Goal: Find specific page/section: Find specific page/section

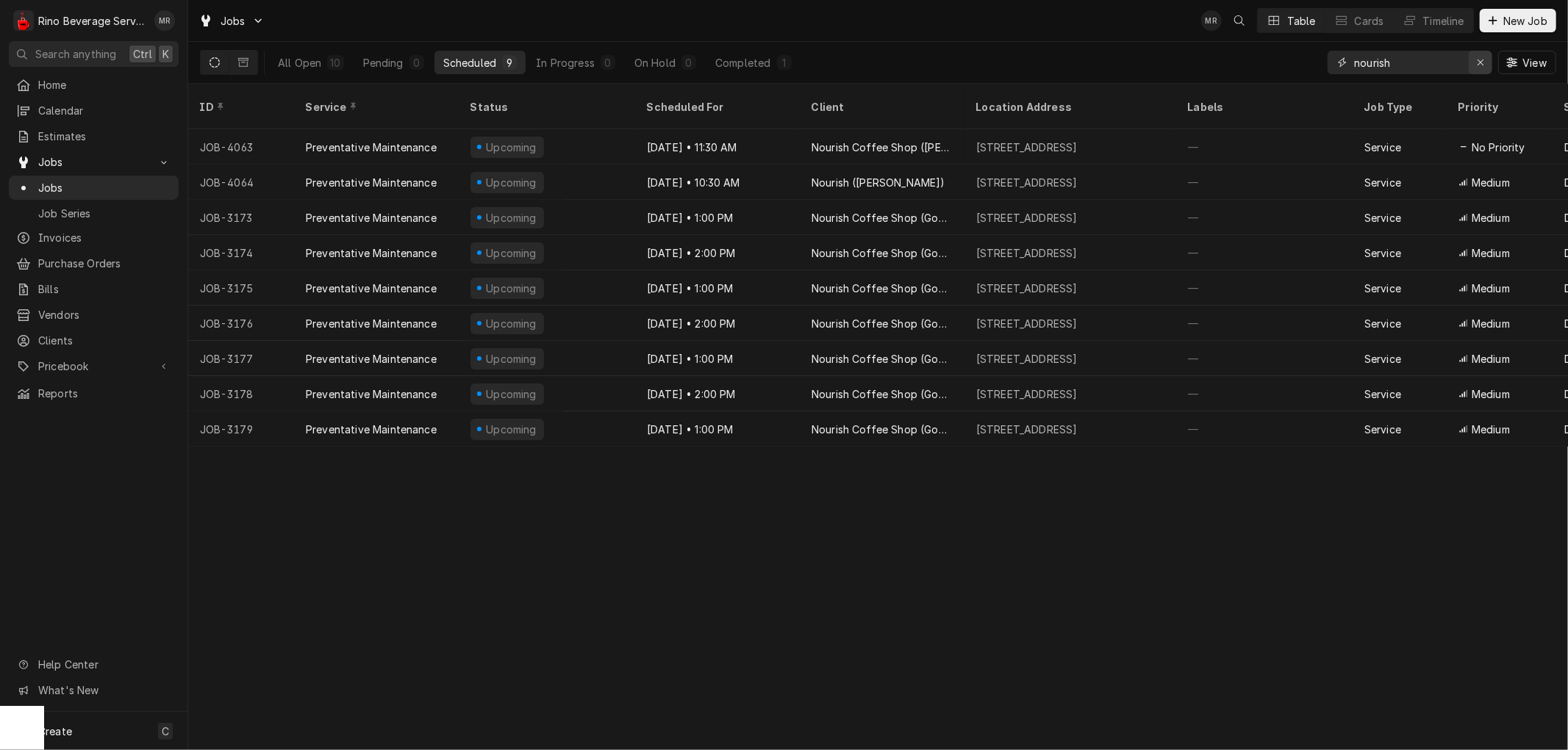
click at [1478, 64] on icon "Erase input" at bounding box center [1480, 62] width 6 height 6
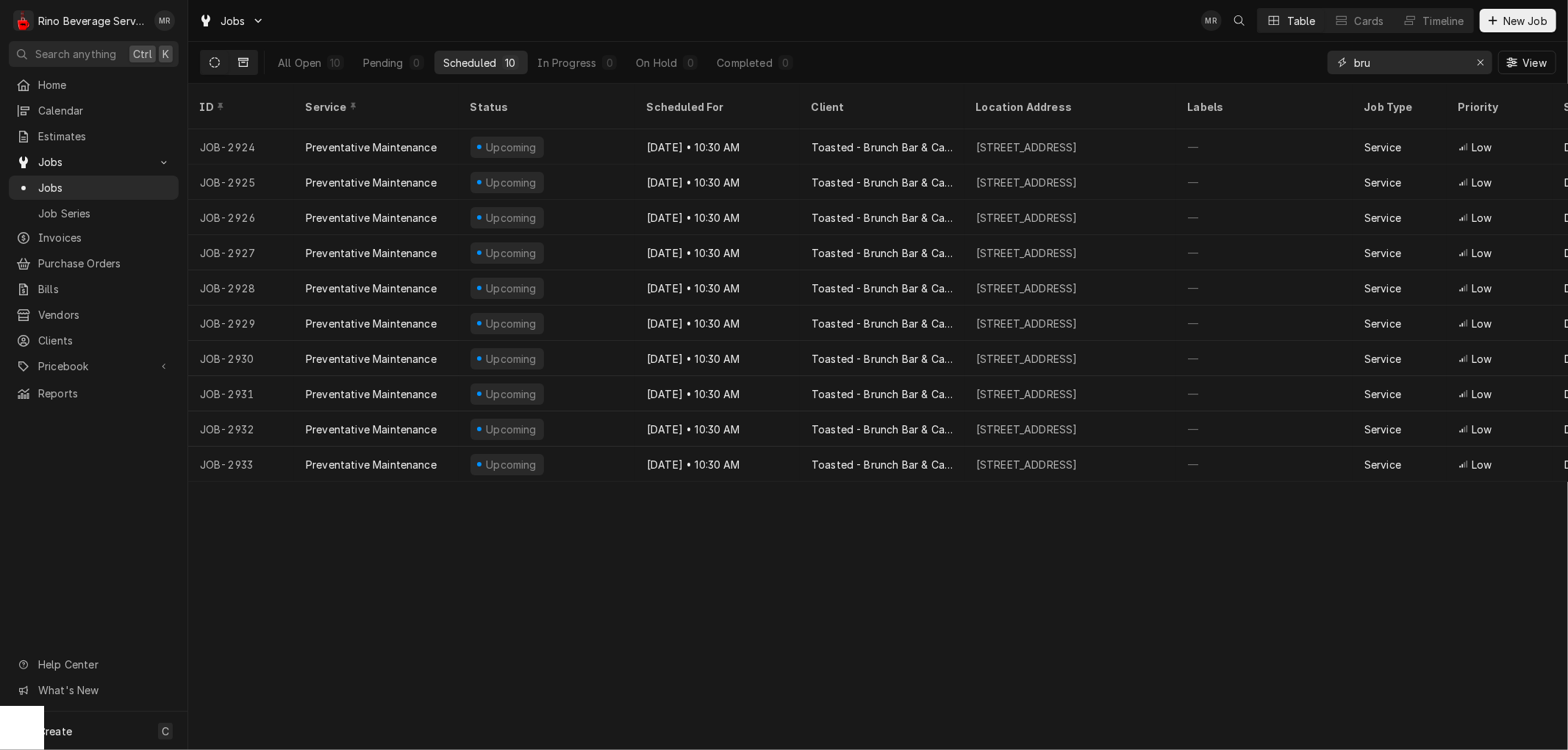
type input "bru"
click at [244, 59] on icon "Dynamic Content Wrapper" at bounding box center [243, 62] width 10 height 9
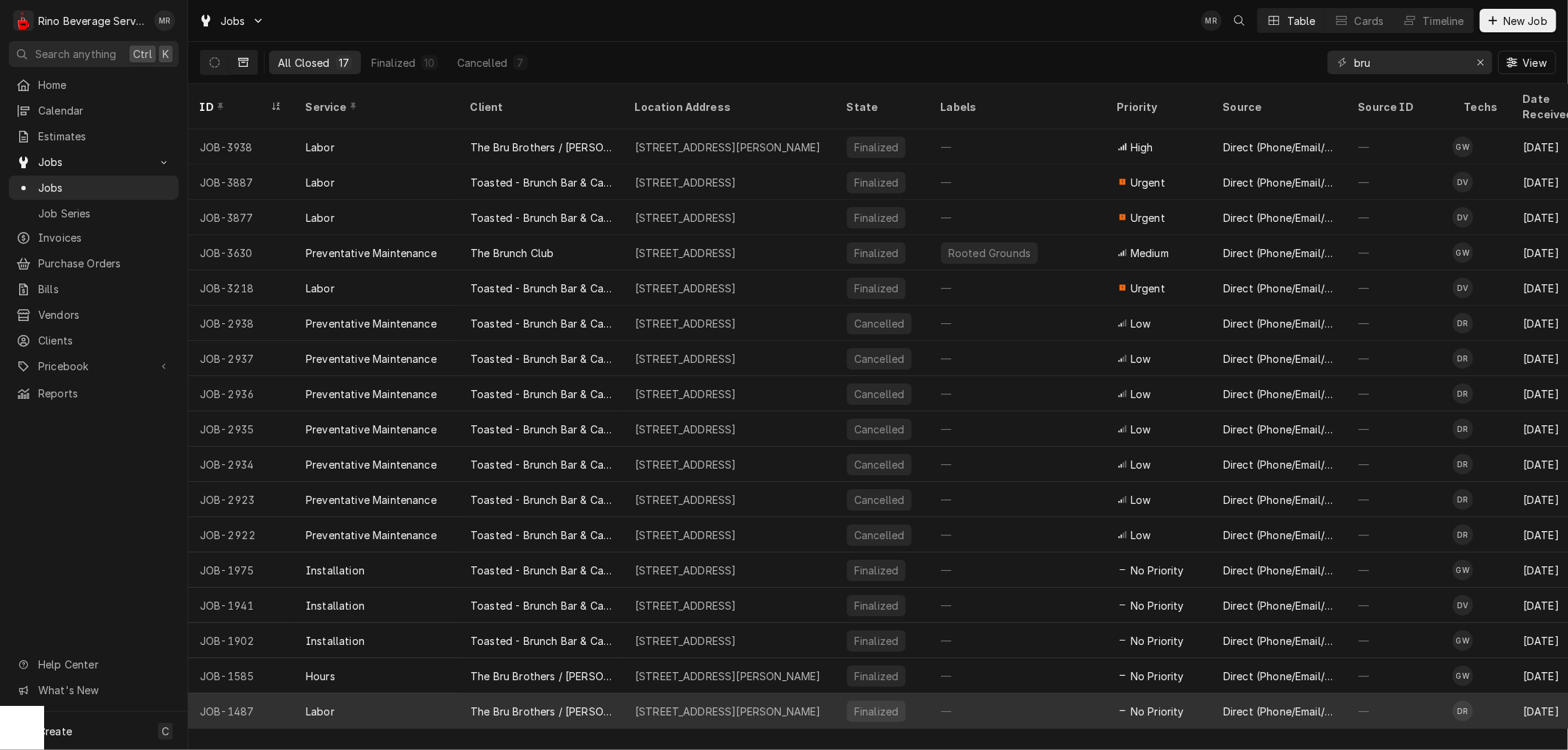
click at [607, 704] on div "The Bru Brothers / [PERSON_NAME]" at bounding box center [541, 711] width 141 height 15
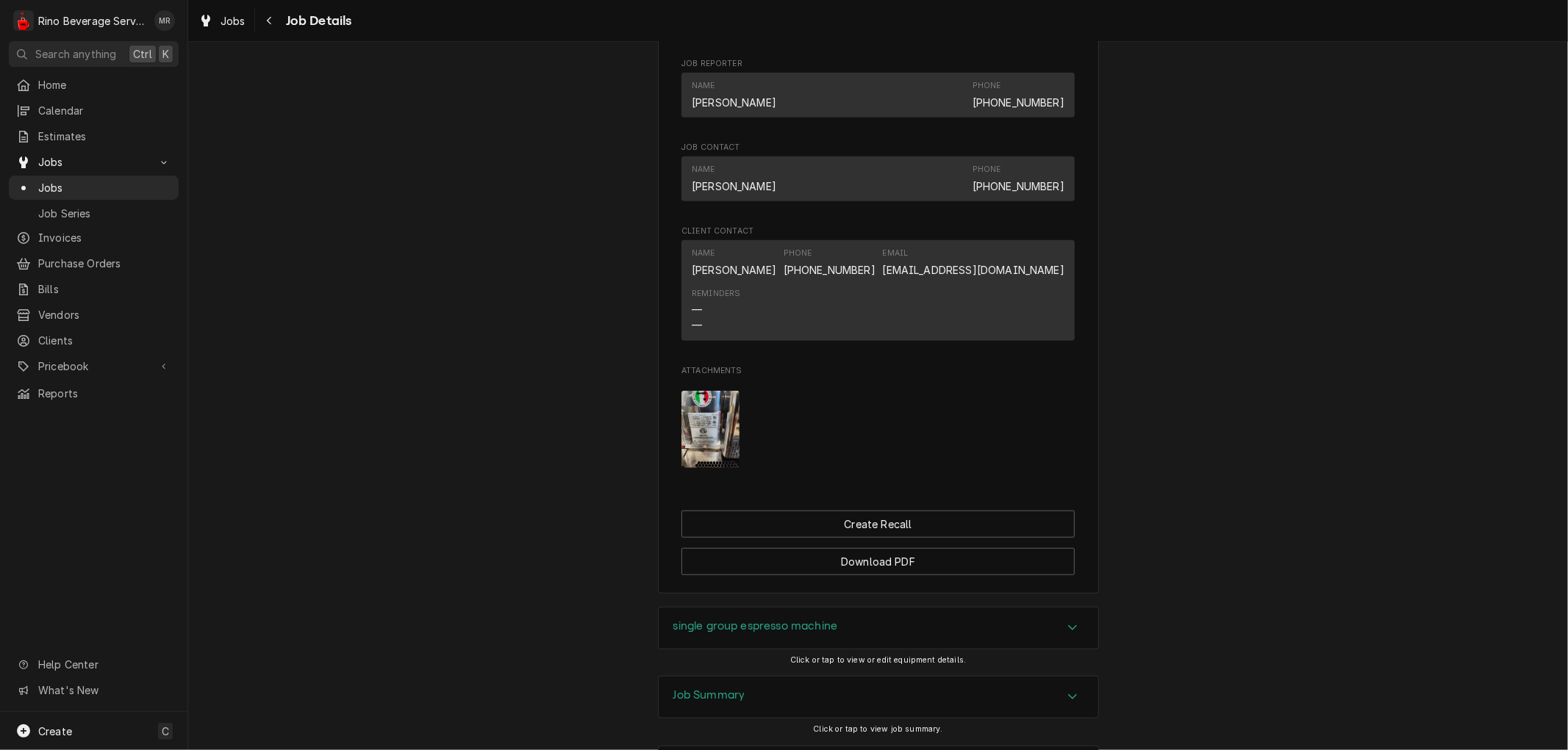
scroll to position [936, 0]
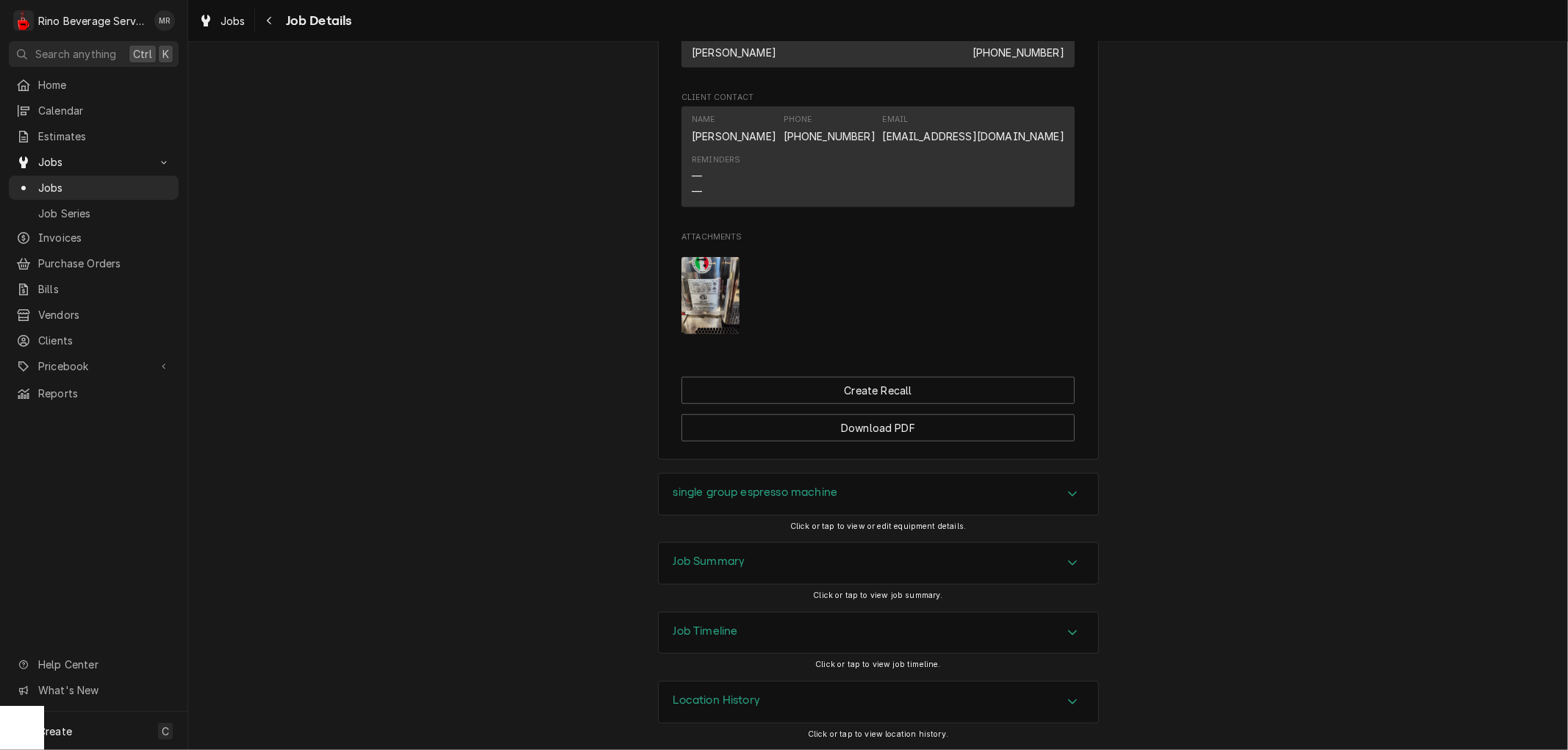
click at [834, 553] on div "Job Summary" at bounding box center [878, 563] width 439 height 41
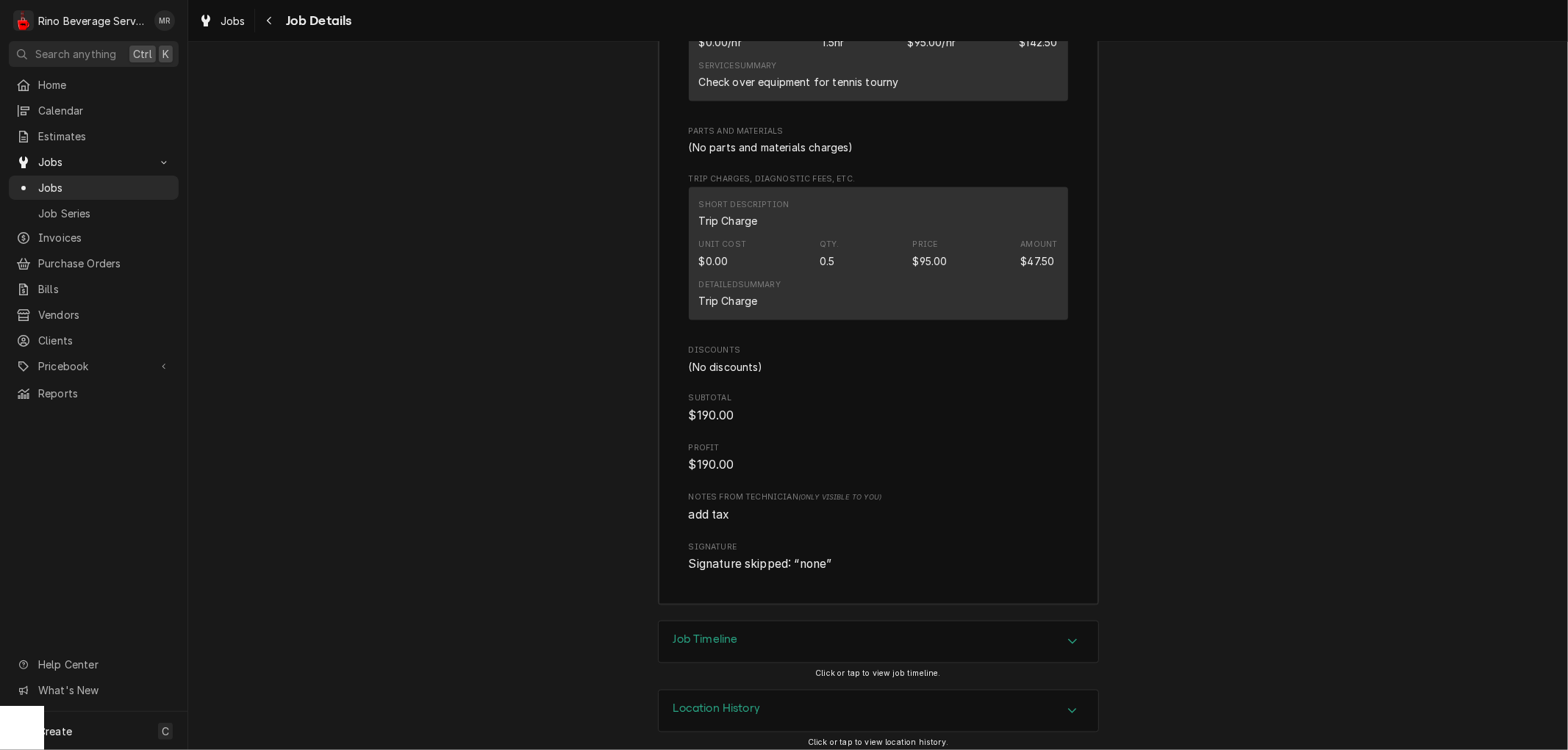
scroll to position [1829, 0]
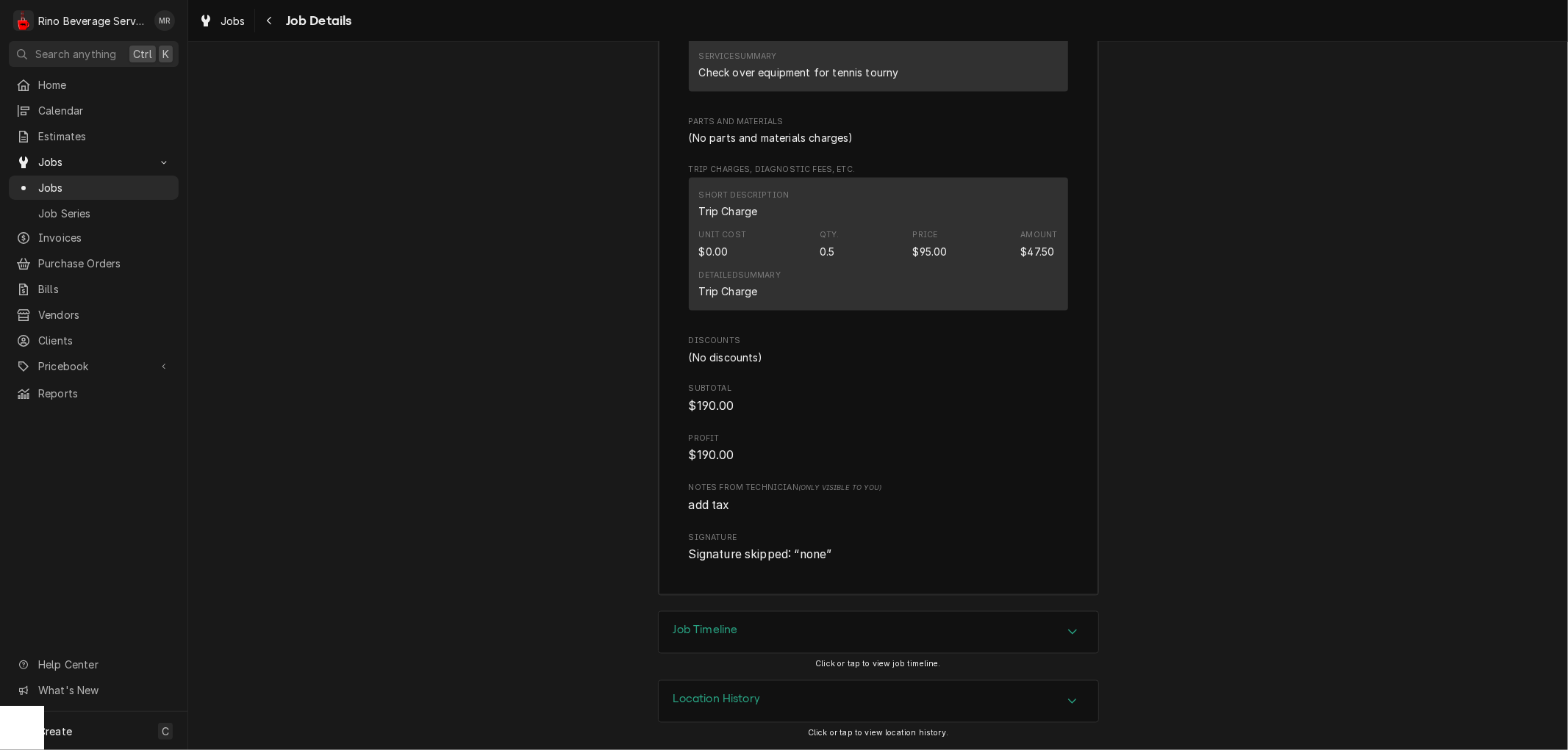
click at [817, 709] on div "Location History" at bounding box center [878, 701] width 439 height 41
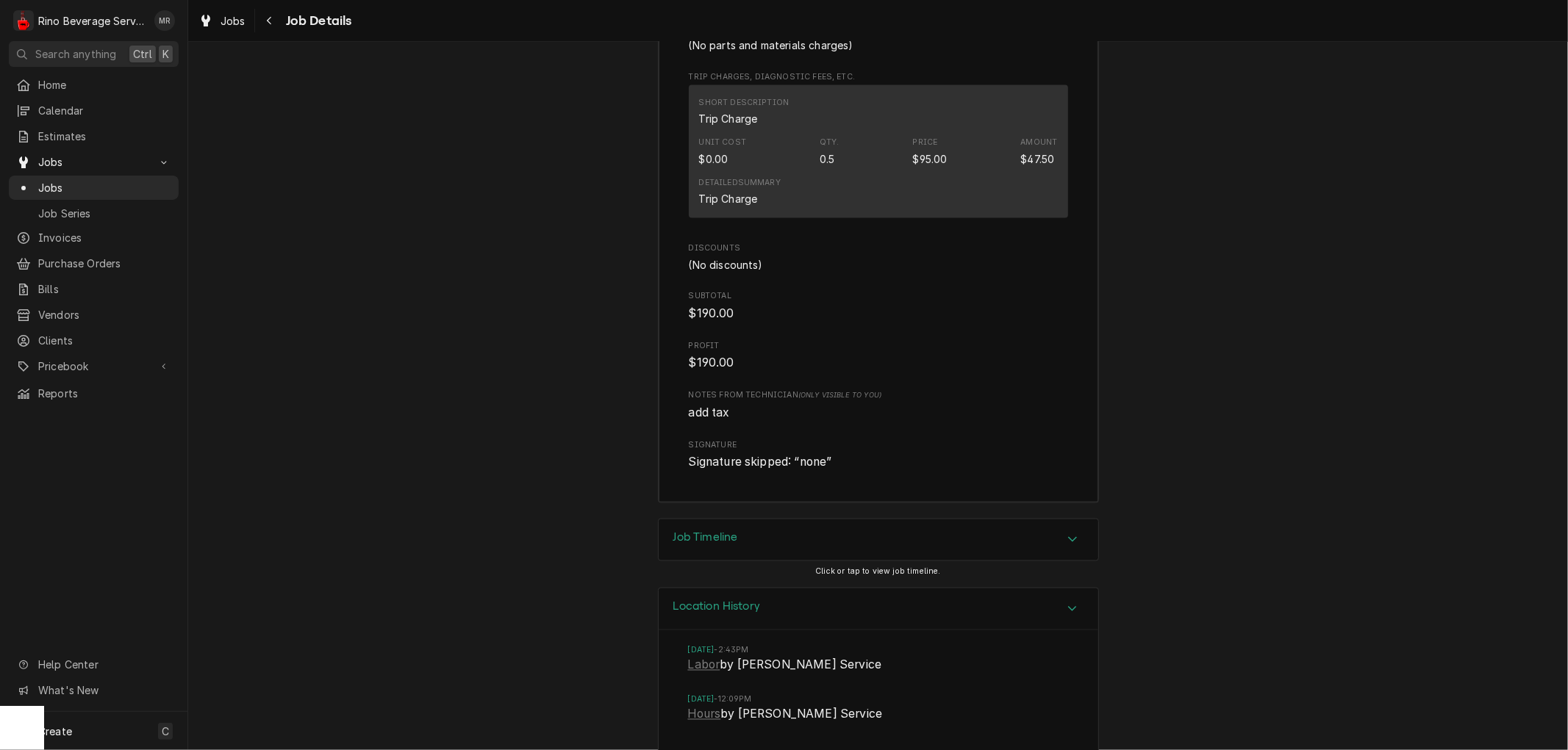
scroll to position [1965, 0]
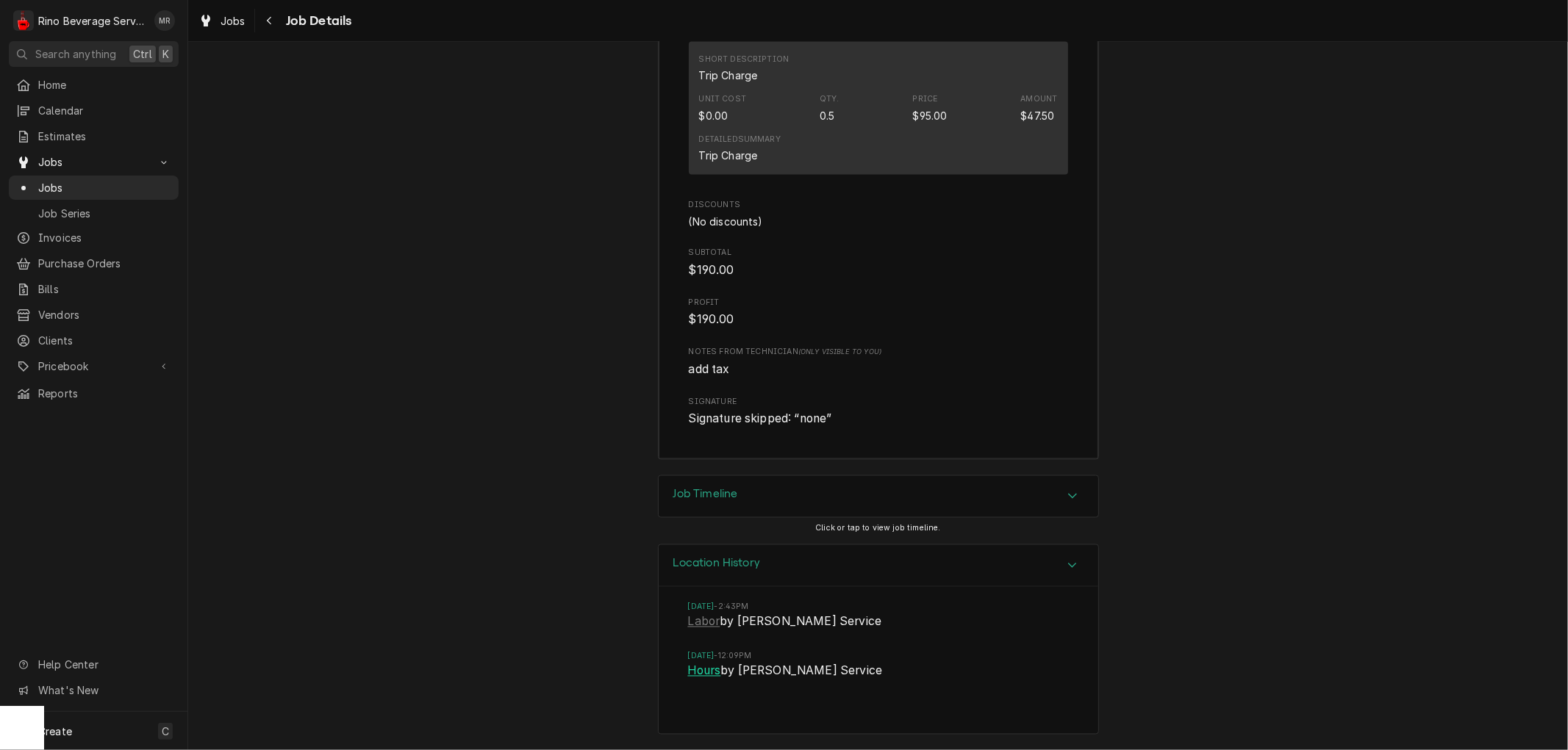
click at [703, 673] on link "Hours" at bounding box center [704, 672] width 33 height 18
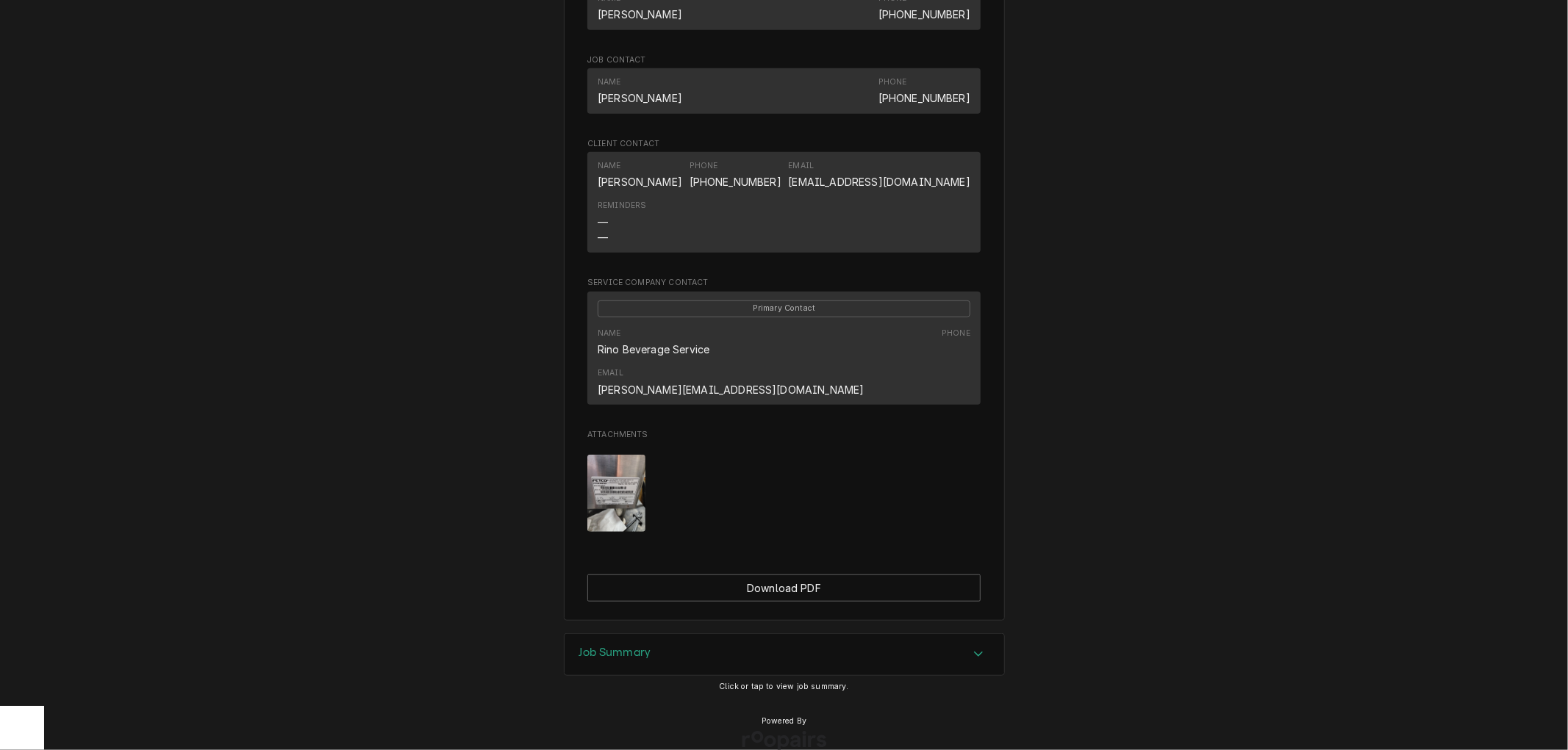
scroll to position [831, 0]
